Goal: Task Accomplishment & Management: Use online tool/utility

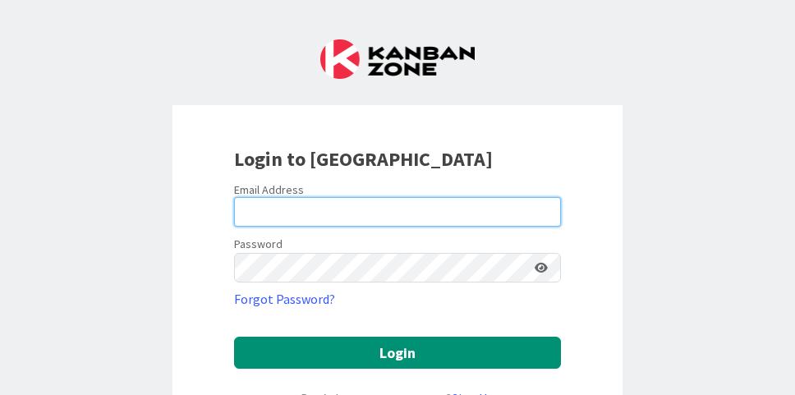
type input "[EMAIL_ADDRESS][DOMAIN_NAME]"
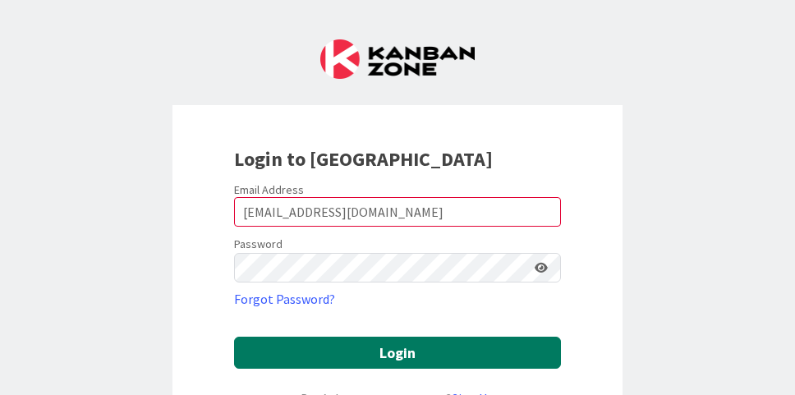
click at [446, 345] on button "Login" at bounding box center [397, 353] width 327 height 32
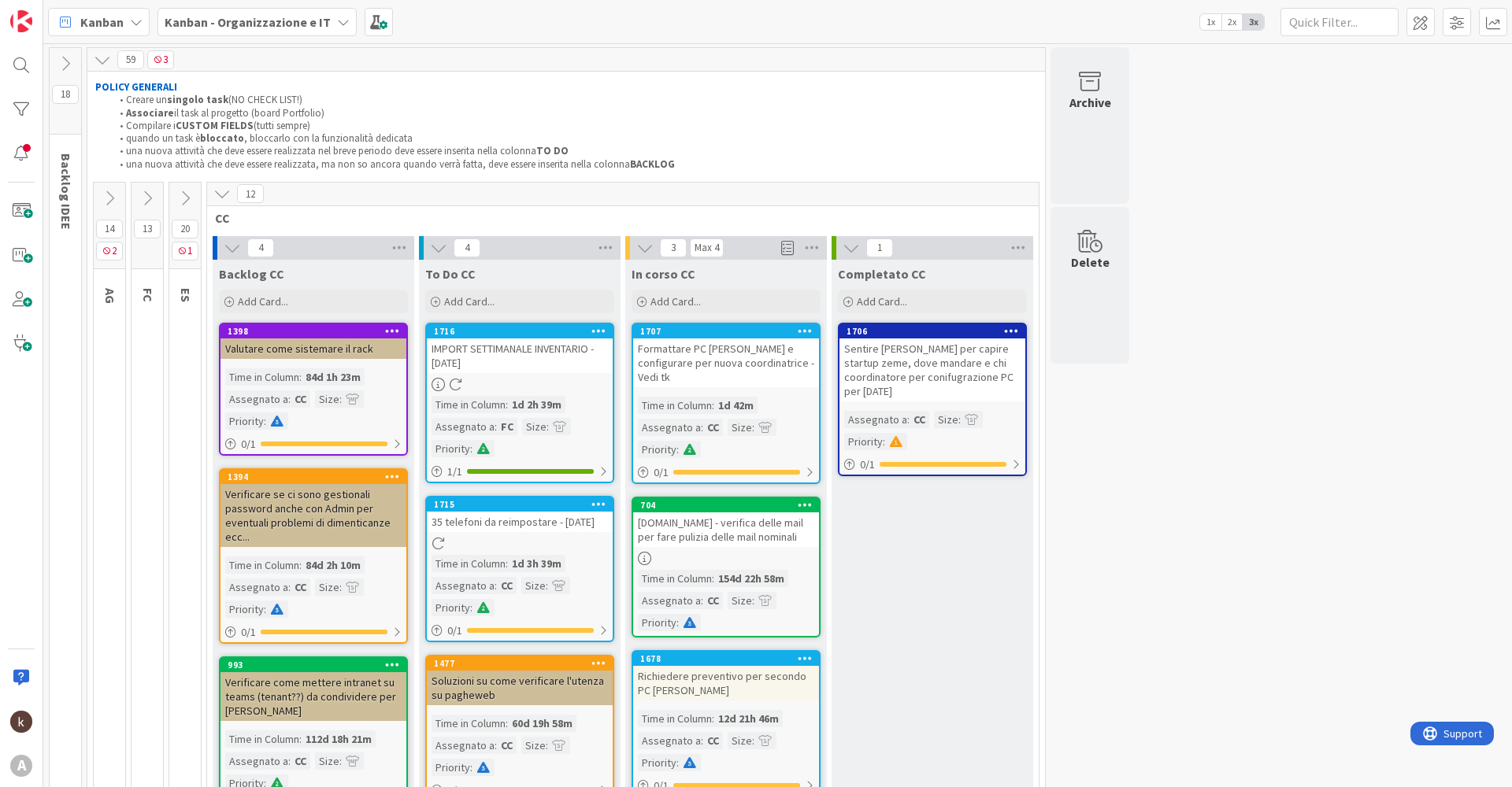
scroll to position [79, 0]
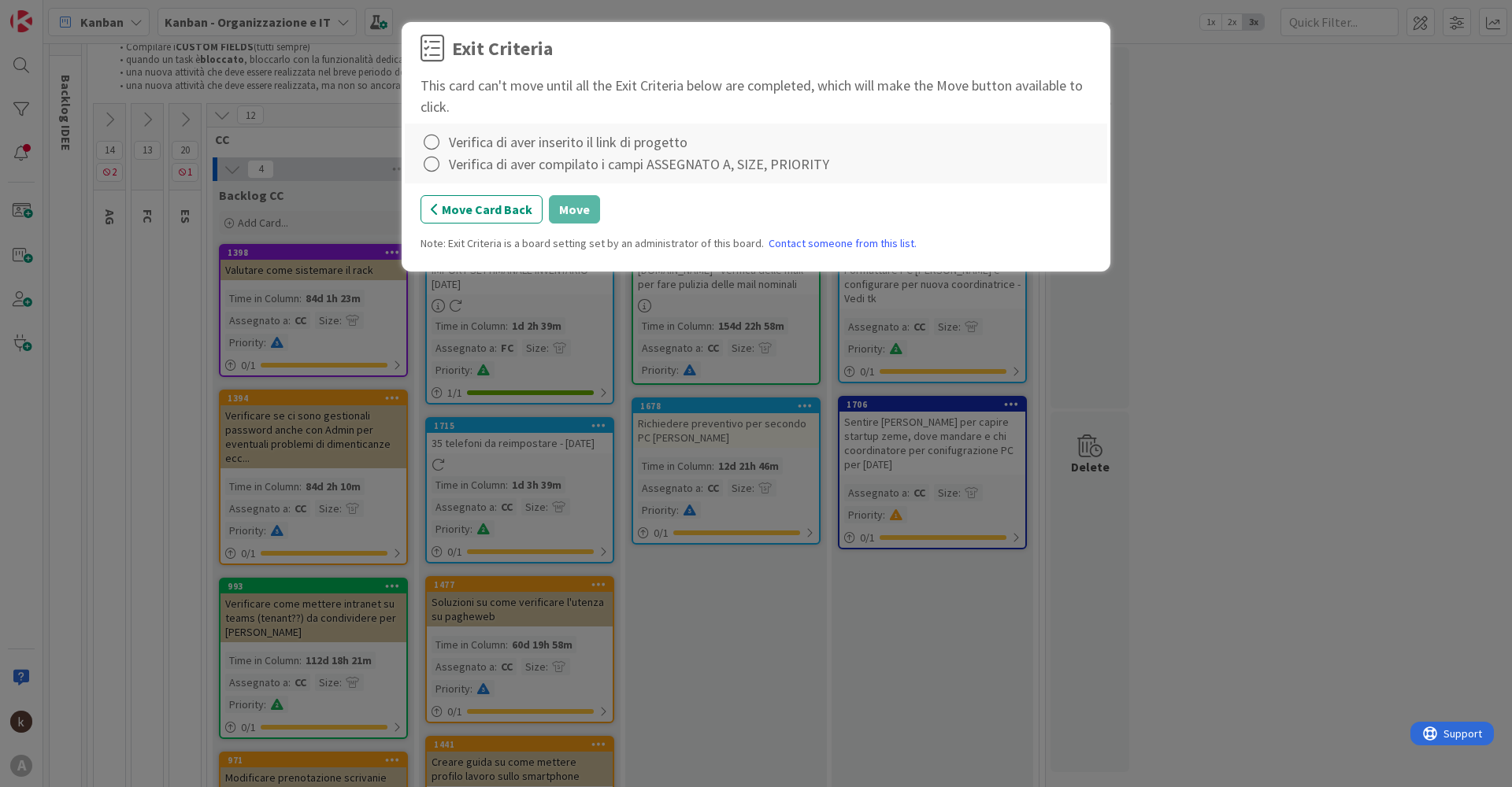
click at [459, 141] on div "Verifica di aver inserito il link di progetto" at bounding box center [568, 142] width 239 height 21
drag, startPoint x: 431, startPoint y: 141, endPoint x: 431, endPoint y: 151, distance: 10.0
click at [432, 141] on icon at bounding box center [431, 142] width 22 height 22
click at [458, 174] on link "Complete" at bounding box center [519, 174] width 197 height 23
click at [435, 164] on icon at bounding box center [431, 164] width 22 height 22
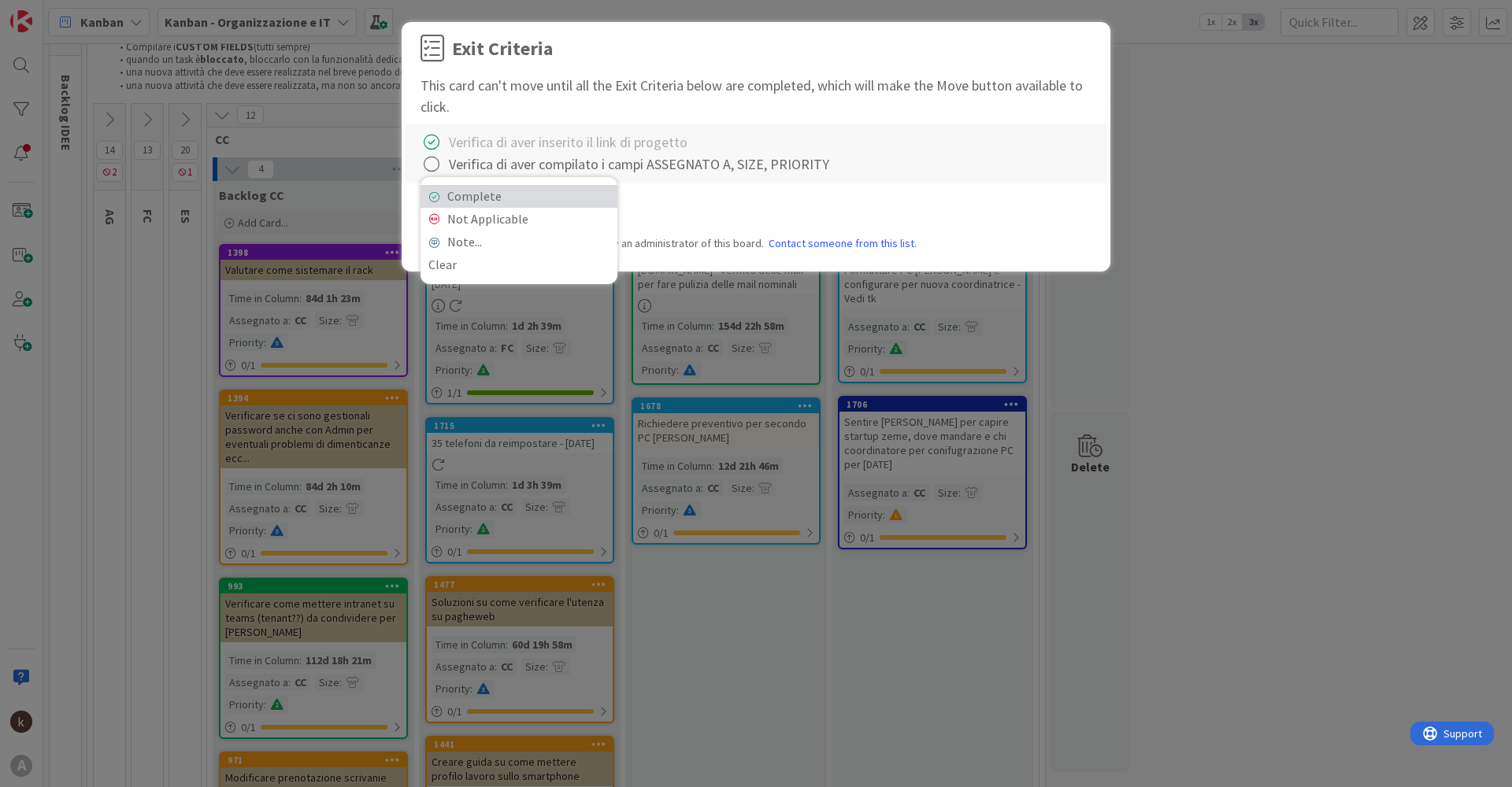
click at [450, 192] on link "Complete" at bounding box center [519, 197] width 197 height 23
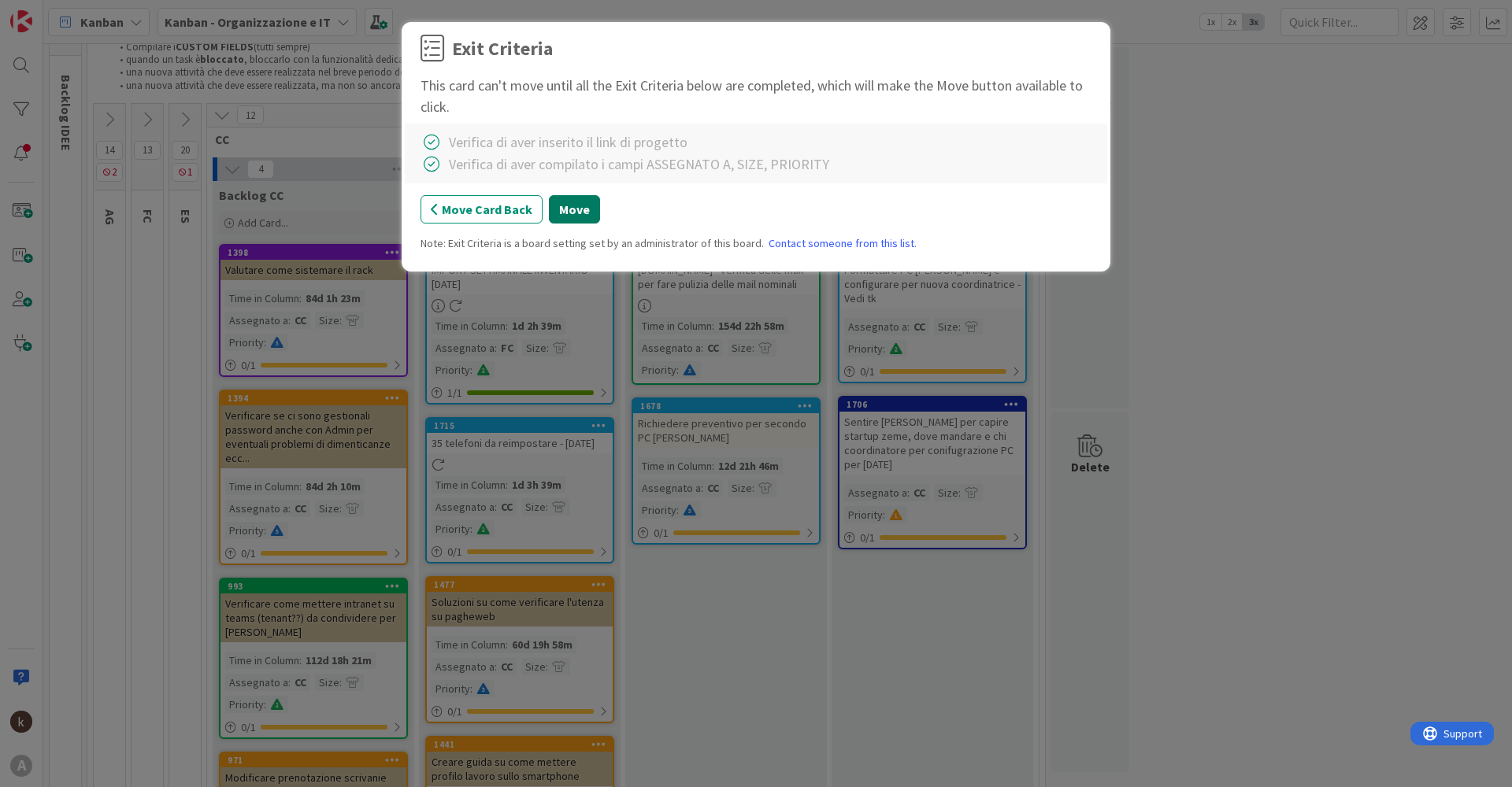
click at [566, 209] on button "Move" at bounding box center [573, 210] width 51 height 29
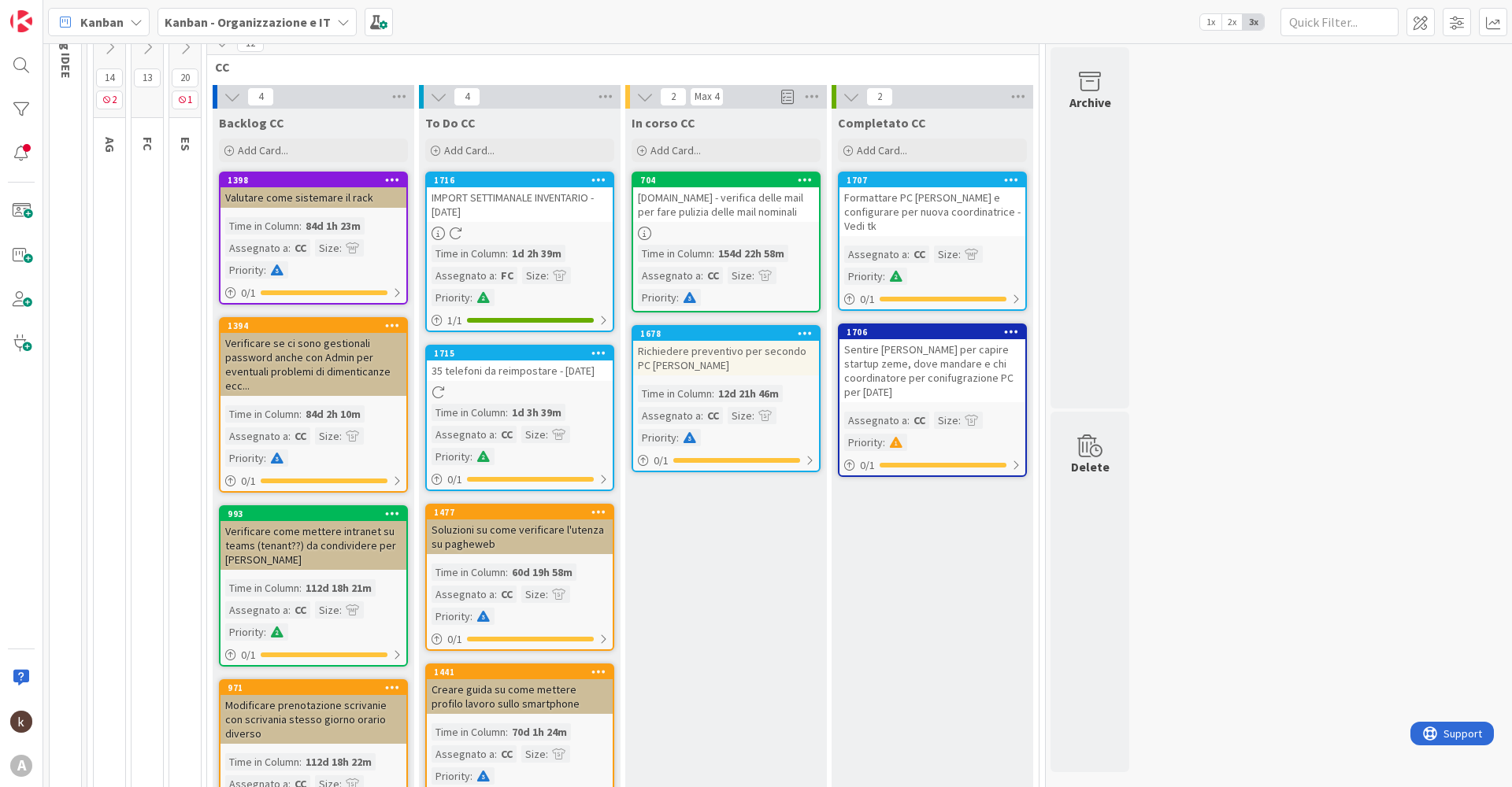
scroll to position [228, 0]
